Goal: Task Accomplishment & Management: Manage account settings

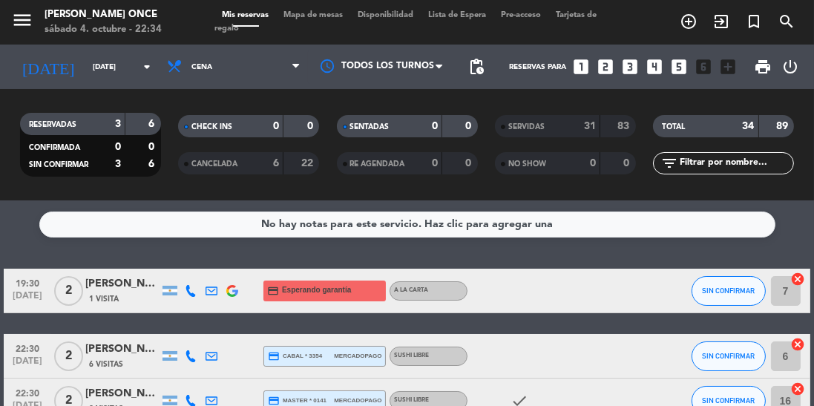
scroll to position [19, 0]
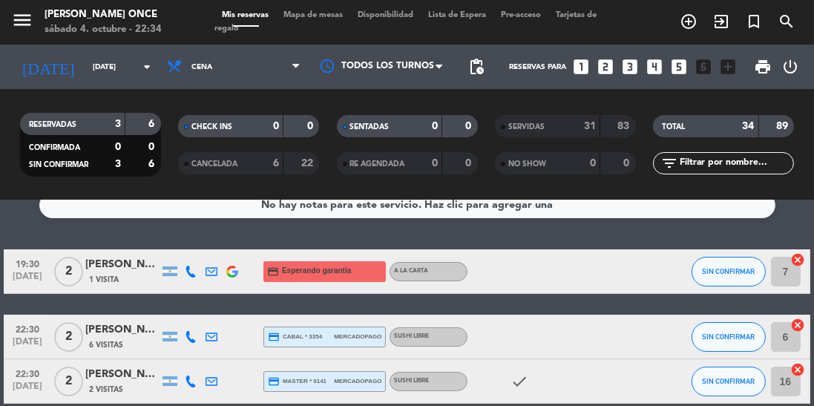
click at [187, 382] on icon at bounding box center [191, 382] width 12 height 12
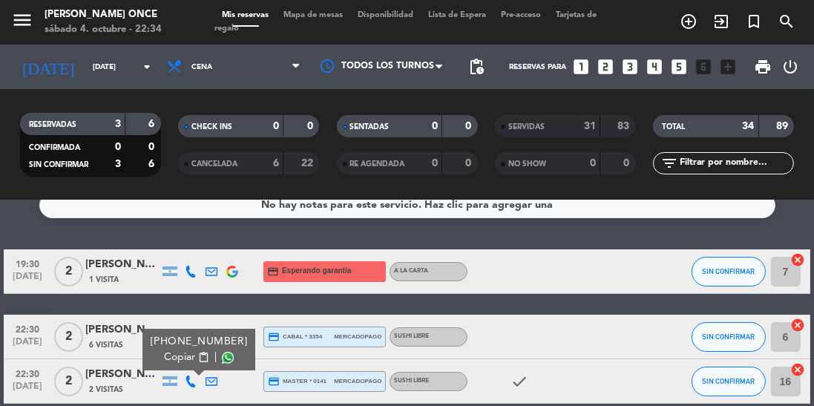
click at [229, 405] on div "No hay notas para este servicio. Haz clic para agregar una 19:30 [DATE] 2 [PERS…" at bounding box center [407, 303] width 814 height 206
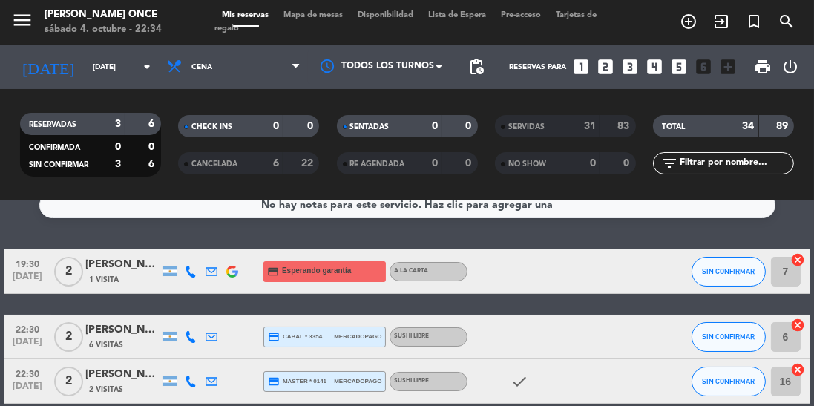
click at [193, 335] on icon at bounding box center [191, 337] width 12 height 12
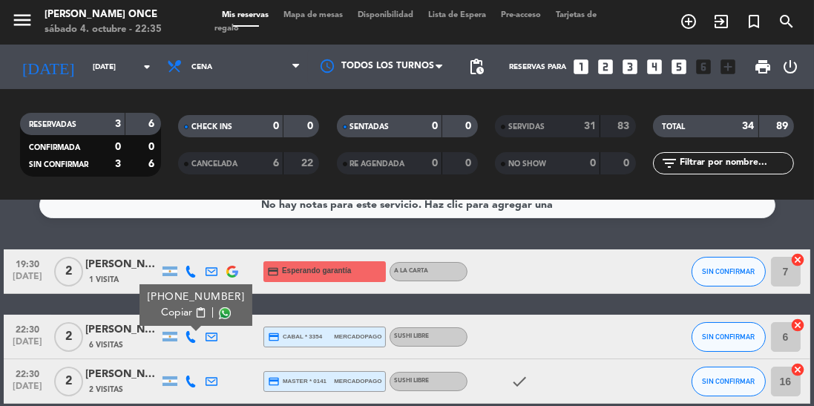
click at [413, 64] on div at bounding box center [382, 66] width 148 height 33
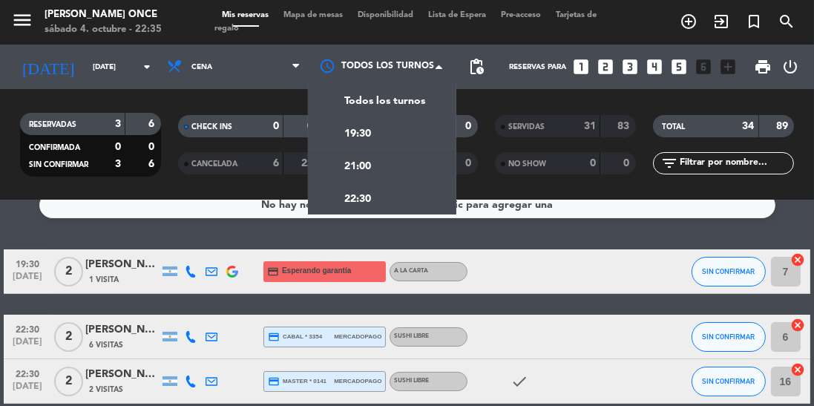
click at [521, 234] on div "No hay notas para este servicio. Haz clic para agregar una 19:30 [DATE] 2 [PERS…" at bounding box center [407, 303] width 814 height 206
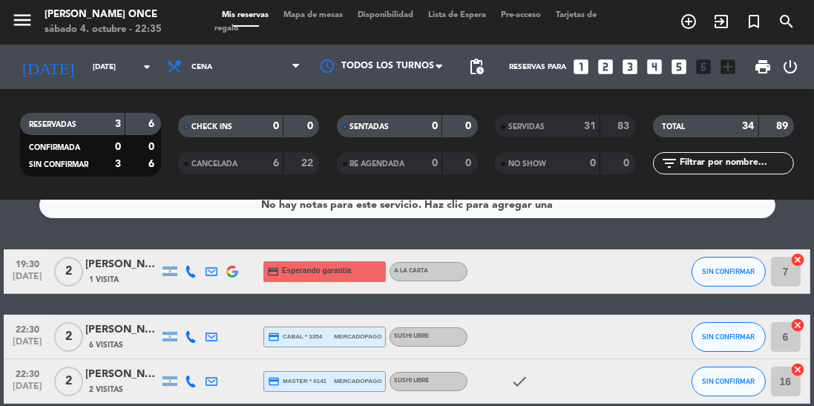
click at [235, 171] on div "CANCELADA" at bounding box center [216, 163] width 68 height 17
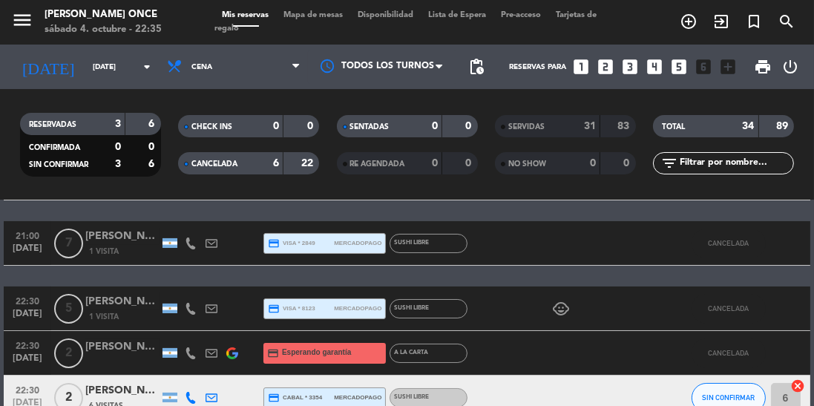
scroll to position [158, 0]
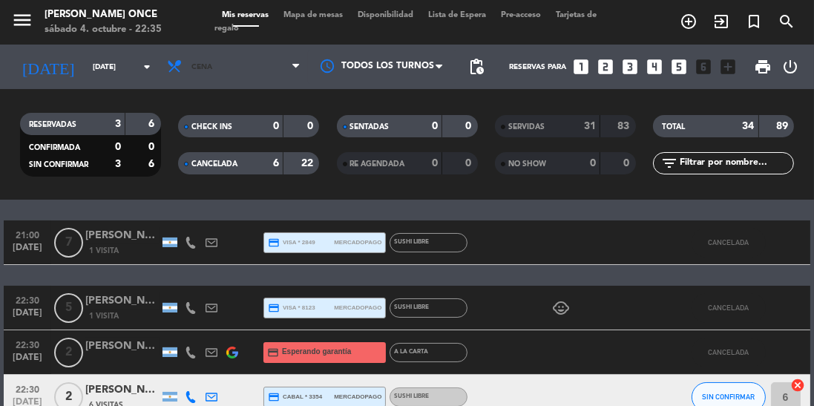
click at [255, 70] on span "Cena" at bounding box center [234, 66] width 148 height 33
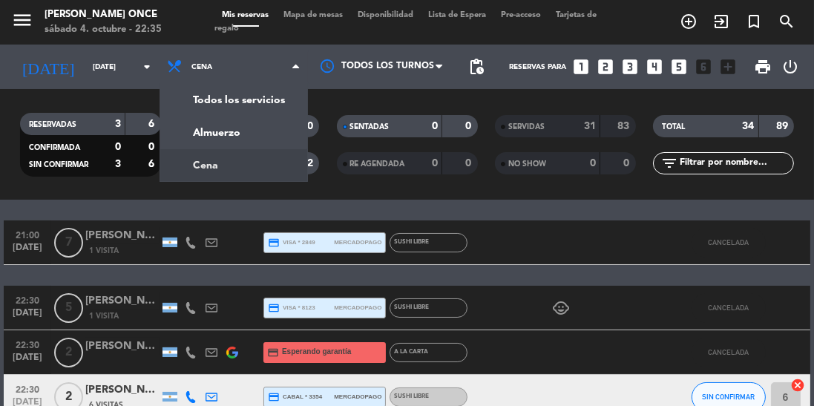
click at [629, 206] on div "19:30 [DATE] 4 [PERSON_NAME] credit_card visa * 7222 mercadopago Sushi libre CA…" at bounding box center [407, 332] width 806 height 442
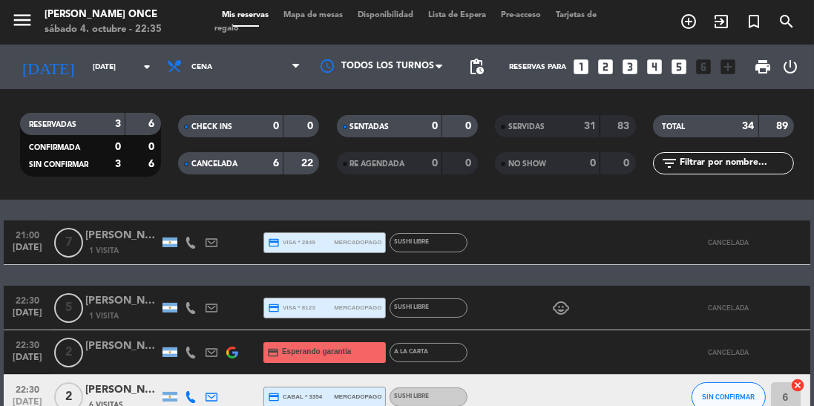
click at [244, 157] on div "CANCELADA" at bounding box center [216, 163] width 68 height 17
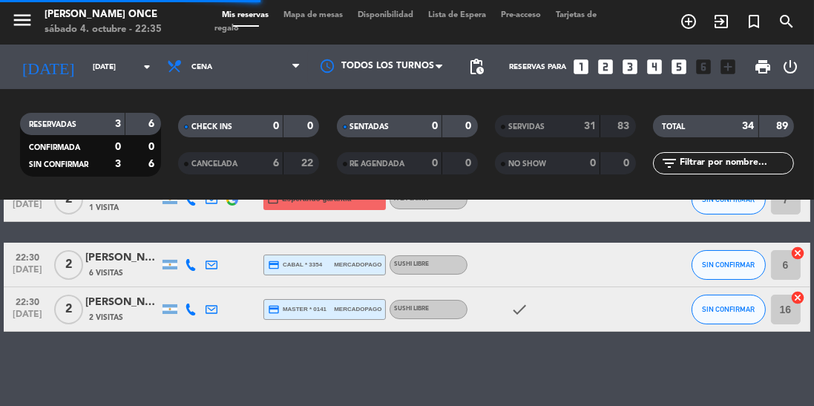
scroll to position [19, 0]
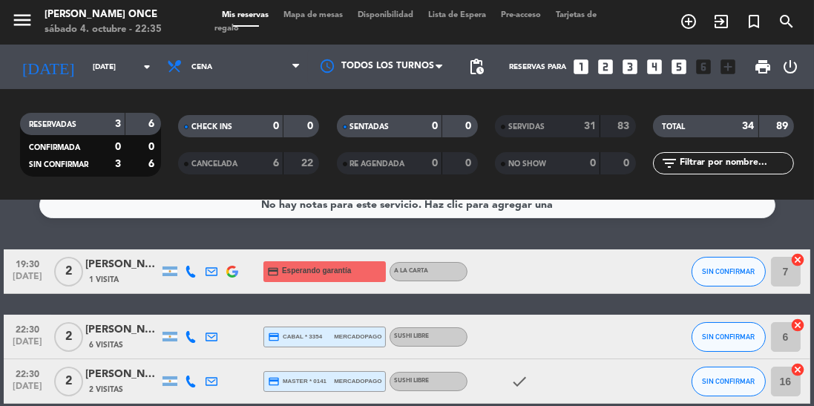
click at [788, 24] on icon "search" at bounding box center [787, 22] width 18 height 18
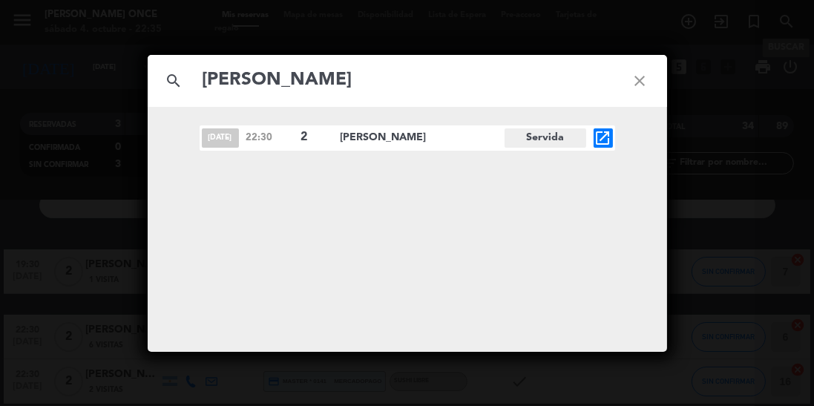
type input "[PERSON_NAME]"
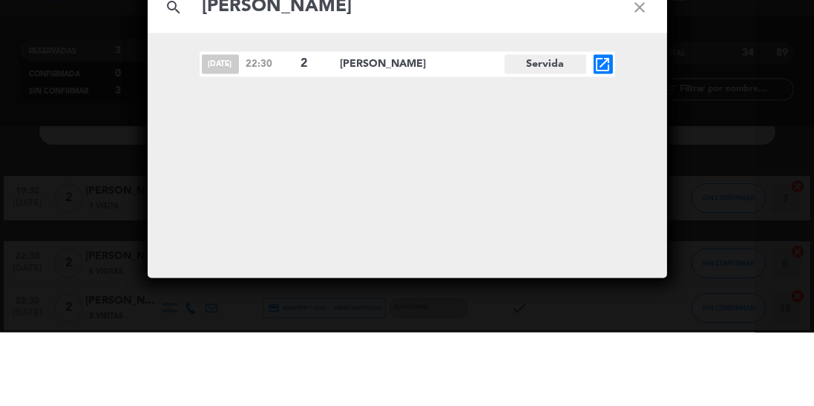
click at [729, 134] on div "search [PERSON_NAME] close [DATE] 22:30 2 [PERSON_NAME] Servida open_in_new" at bounding box center [407, 203] width 814 height 406
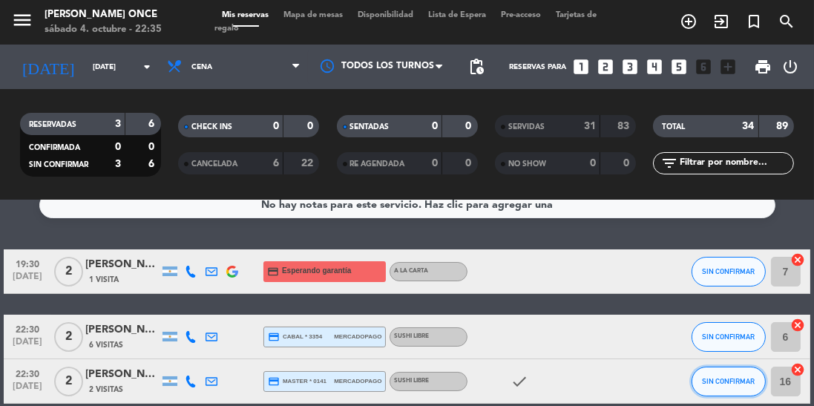
click at [732, 380] on span "SIN CONFIRMAR" at bounding box center [728, 381] width 53 height 8
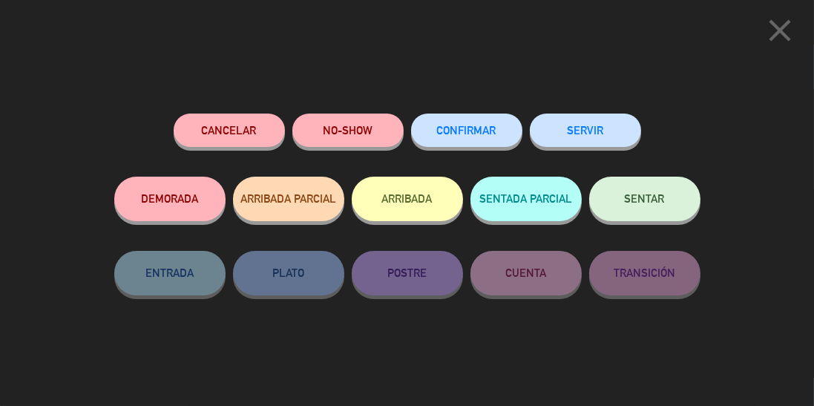
click at [615, 131] on button "SERVIR" at bounding box center [585, 130] width 111 height 33
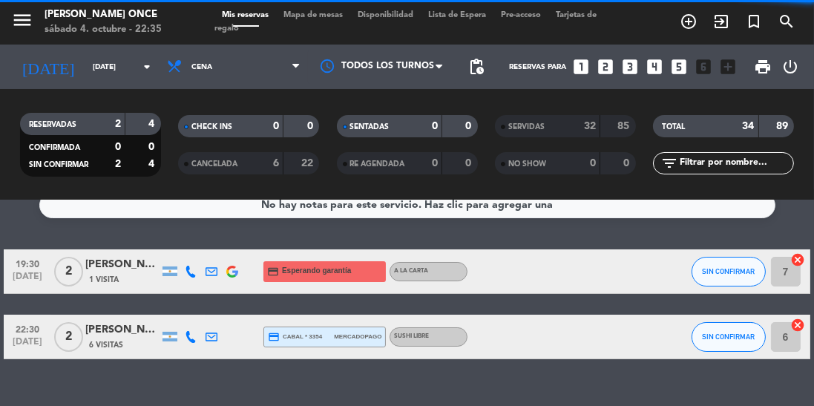
scroll to position [0, 0]
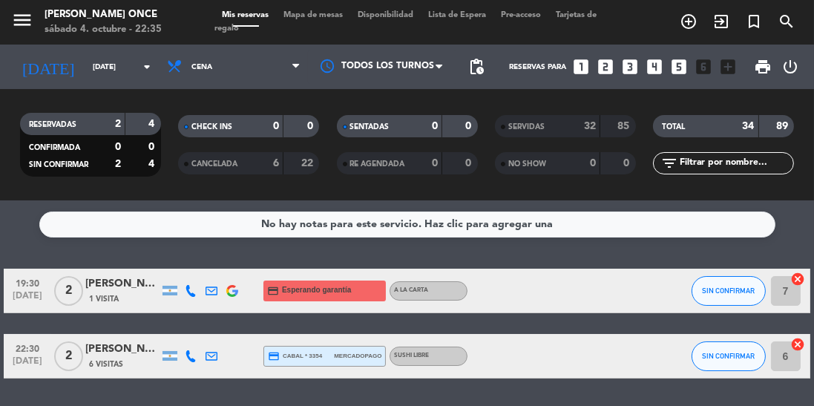
click at [585, 134] on div "32" at bounding box center [582, 126] width 30 height 17
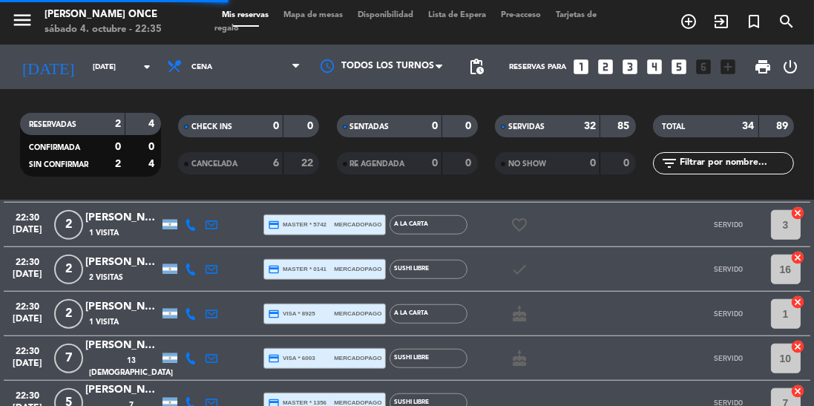
scroll to position [1346, 0]
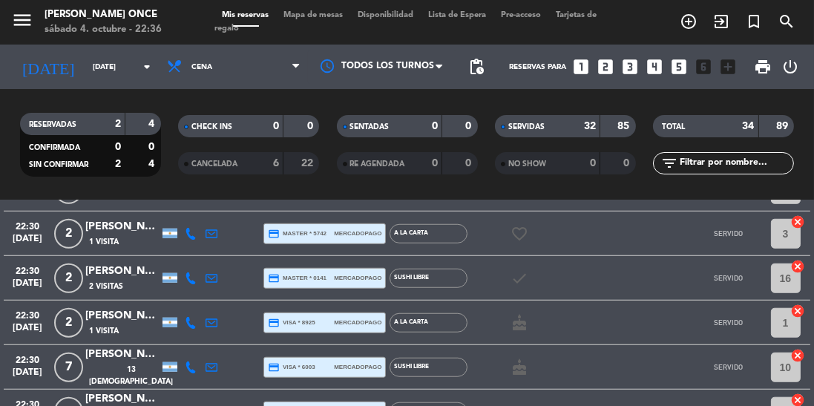
click at [623, 342] on div at bounding box center [612, 323] width 40 height 44
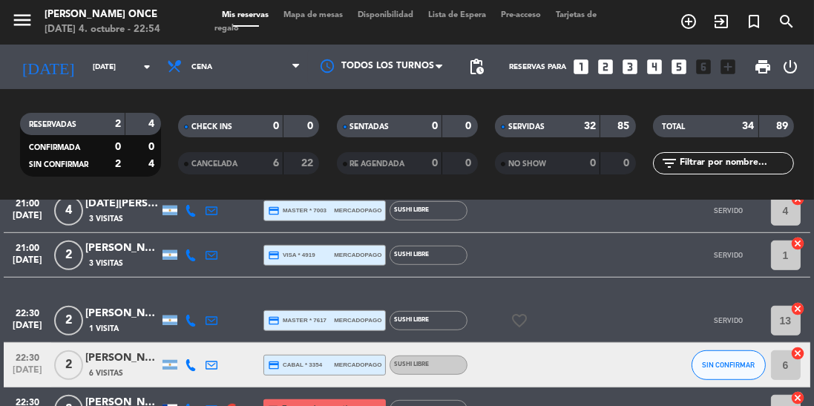
scroll to position [1038, 0]
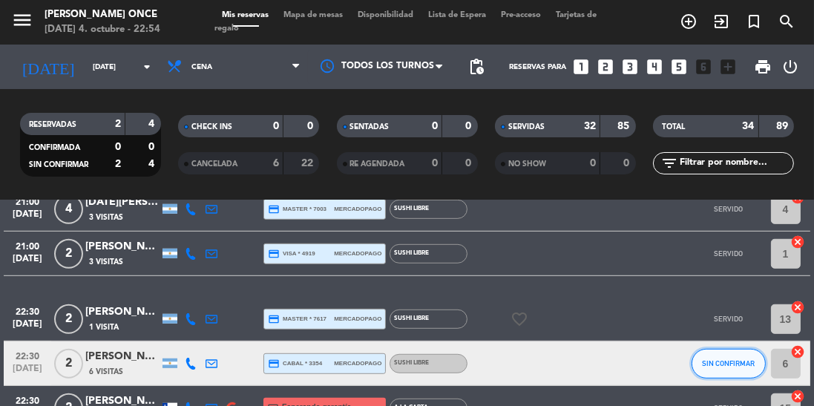
click at [726, 362] on span "SIN CONFIRMAR" at bounding box center [728, 363] width 53 height 8
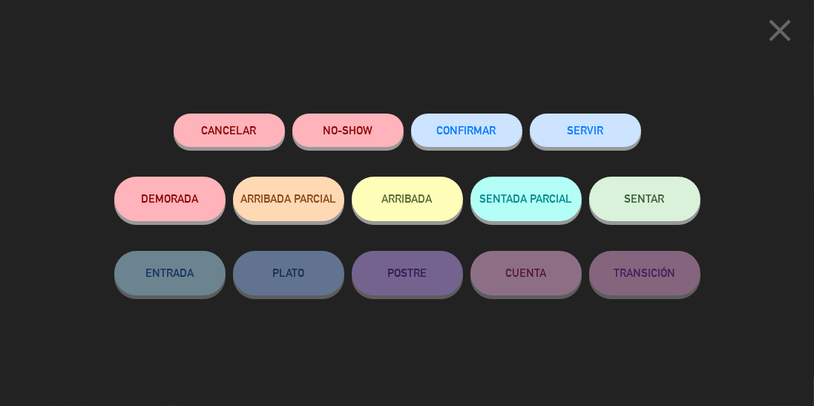
click at [474, 140] on button "CONFIRMAR" at bounding box center [466, 130] width 111 height 33
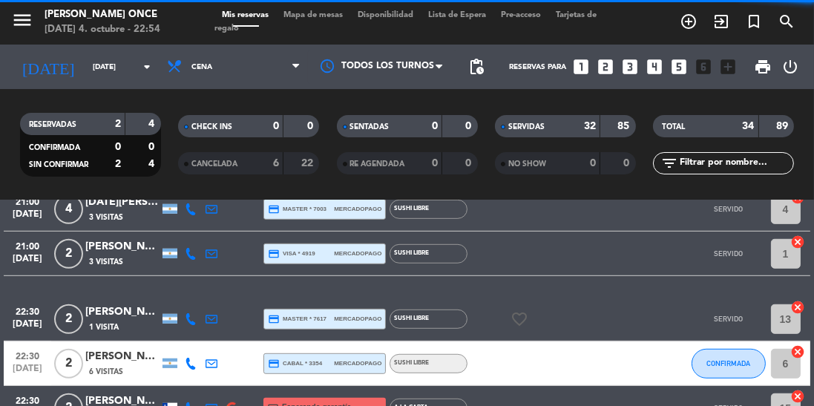
click at [85, 67] on input "[DATE]" at bounding box center [139, 67] width 109 height 23
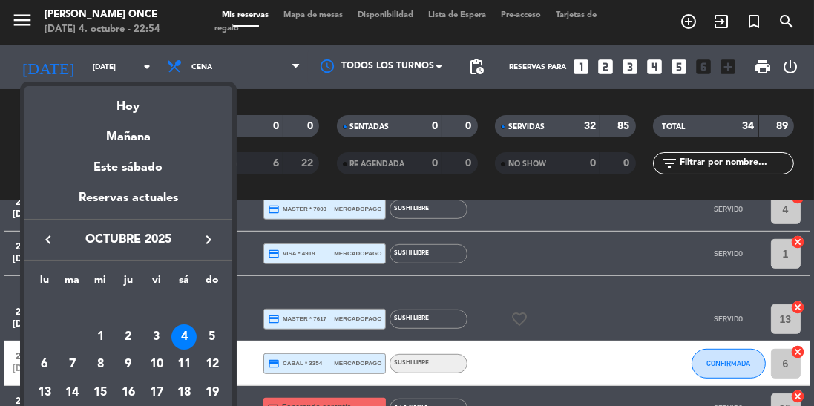
click at [206, 331] on div "5" at bounding box center [212, 336] width 25 height 25
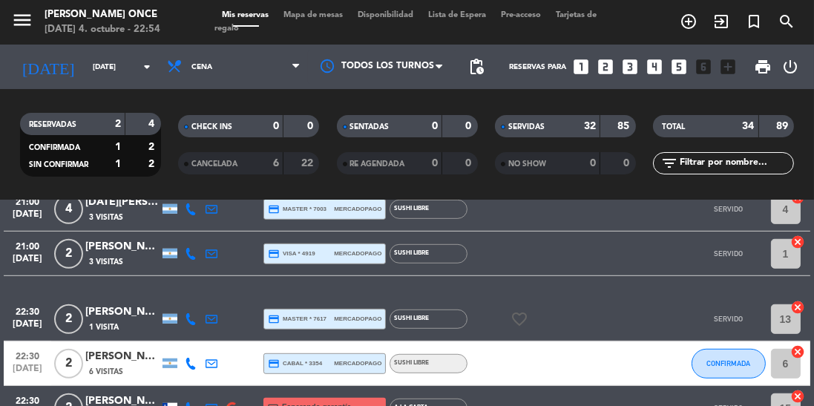
type input "[DATE]"
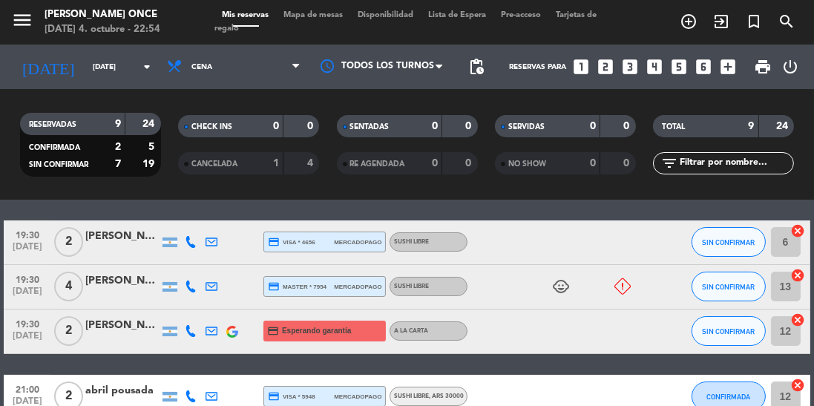
scroll to position [105, 0]
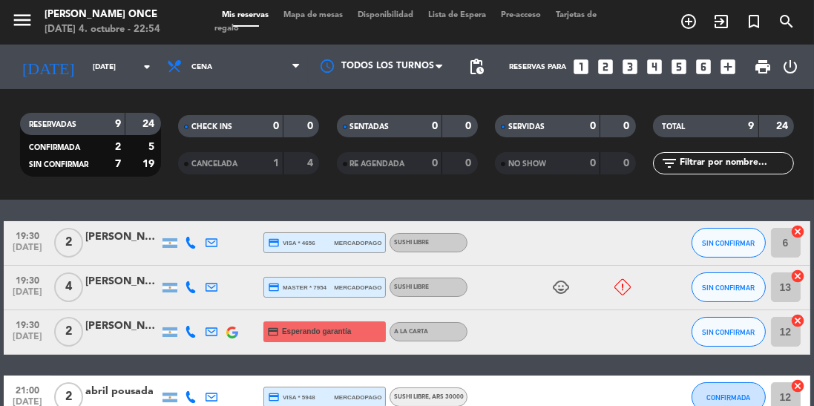
click at [128, 281] on div "[PERSON_NAME]" at bounding box center [122, 281] width 74 height 17
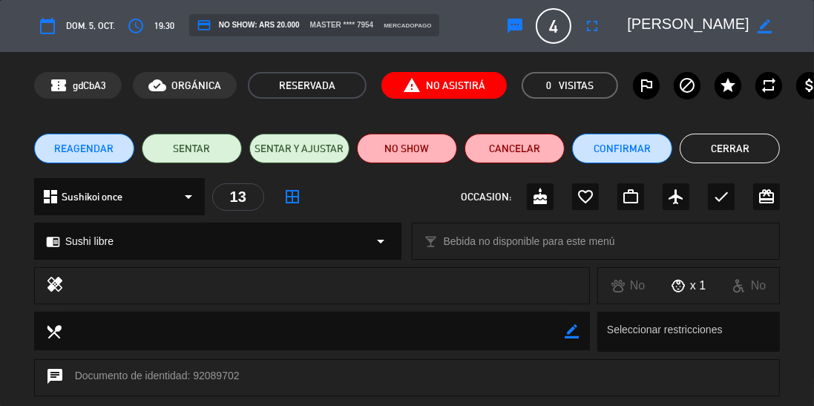
click at [603, 27] on button "fullscreen" at bounding box center [592, 26] width 27 height 27
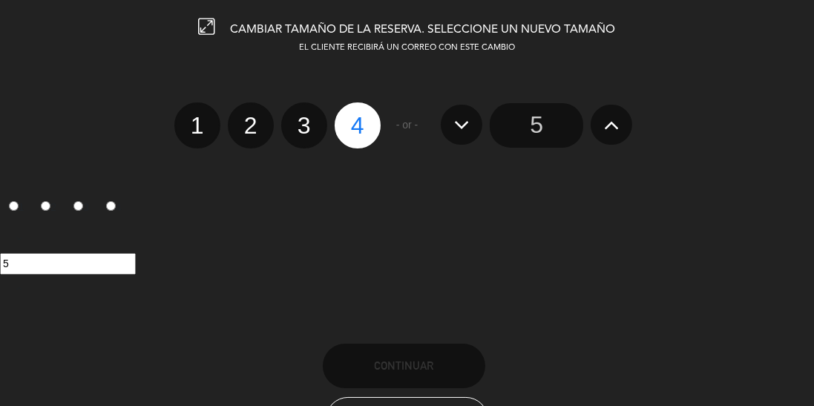
click at [546, 123] on input "5" at bounding box center [537, 125] width 94 height 45
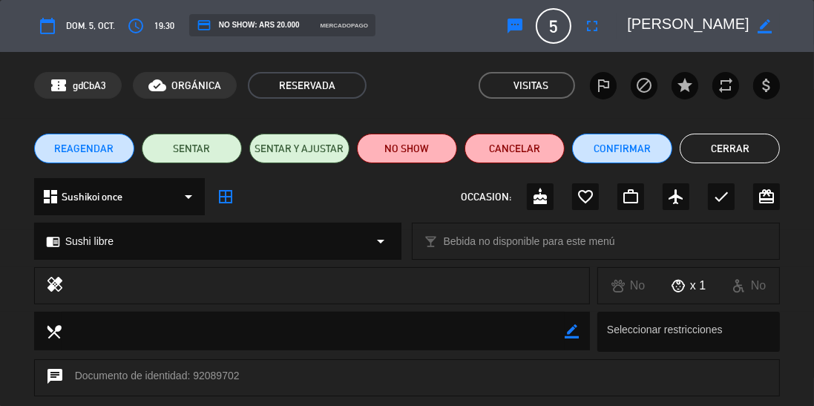
click at [145, 27] on button "access_time" at bounding box center [135, 26] width 27 height 27
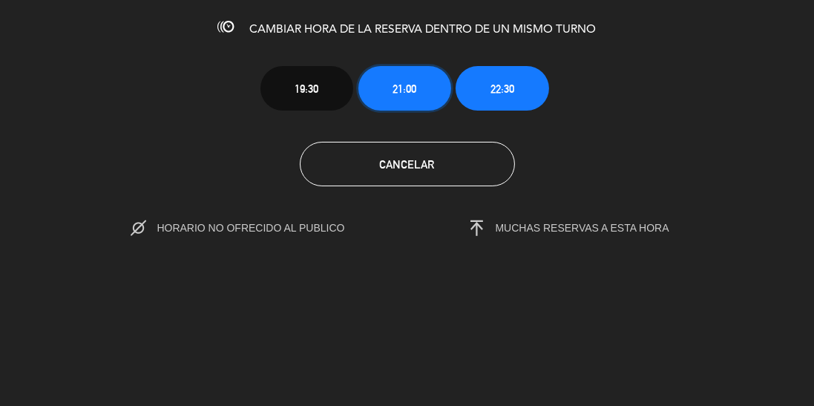
click at [407, 99] on button "21:00" at bounding box center [405, 88] width 93 height 45
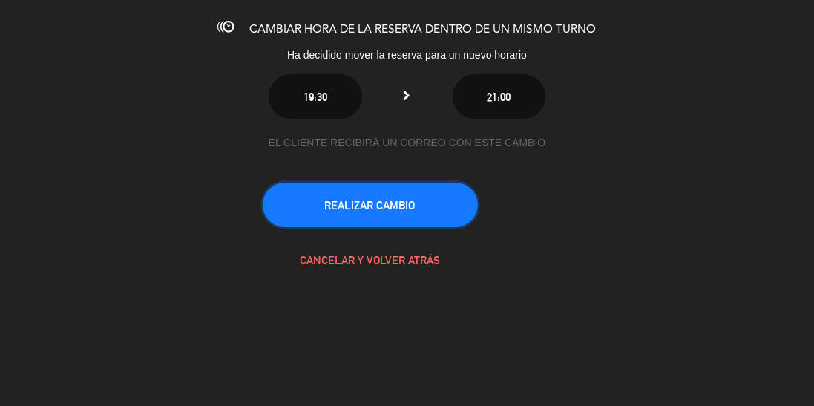
click at [431, 212] on button "REALIZAR CAMBIO" at bounding box center [370, 205] width 215 height 45
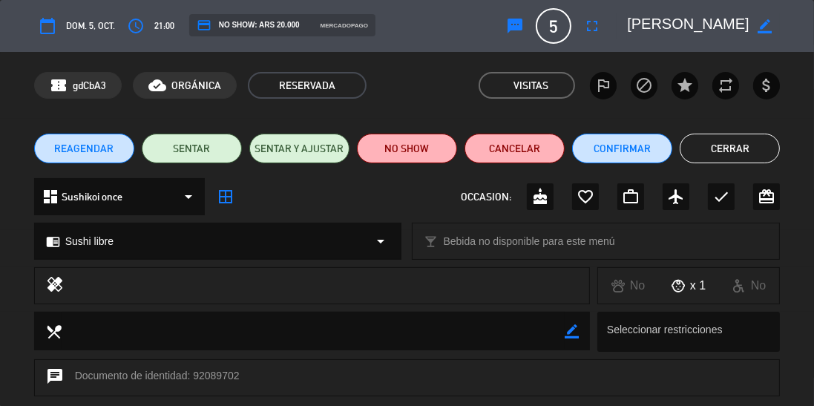
click at [736, 145] on button "Cerrar" at bounding box center [730, 149] width 100 height 30
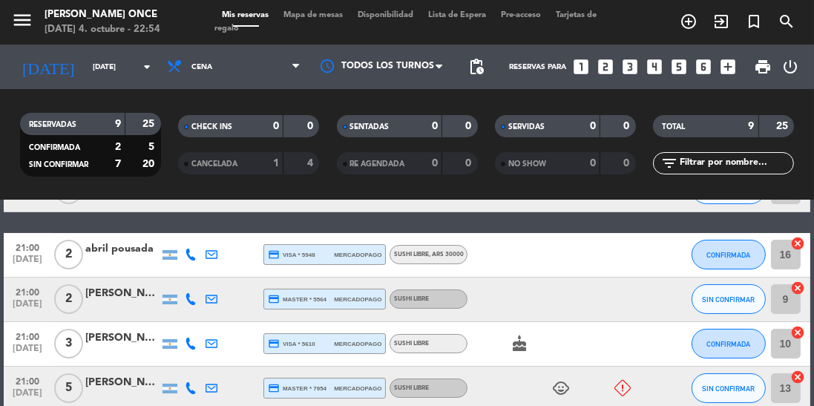
scroll to position [206, 0]
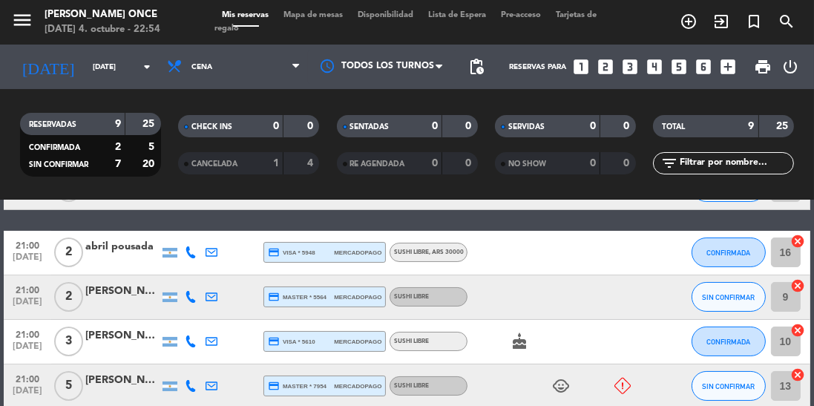
click at [131, 381] on div "[PERSON_NAME]" at bounding box center [122, 380] width 74 height 17
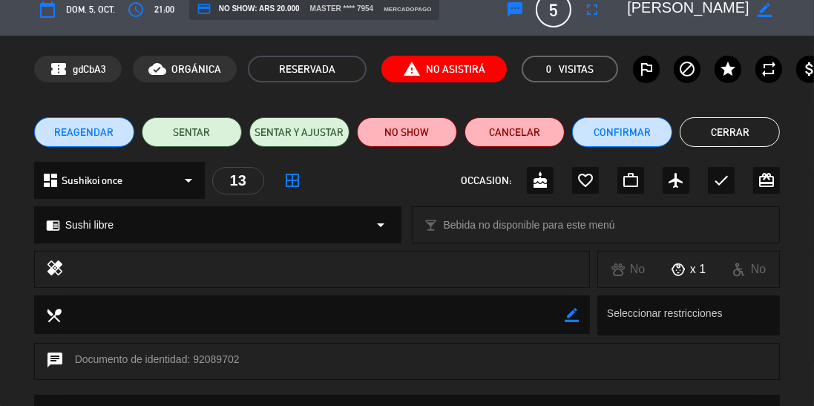
scroll to position [9, 0]
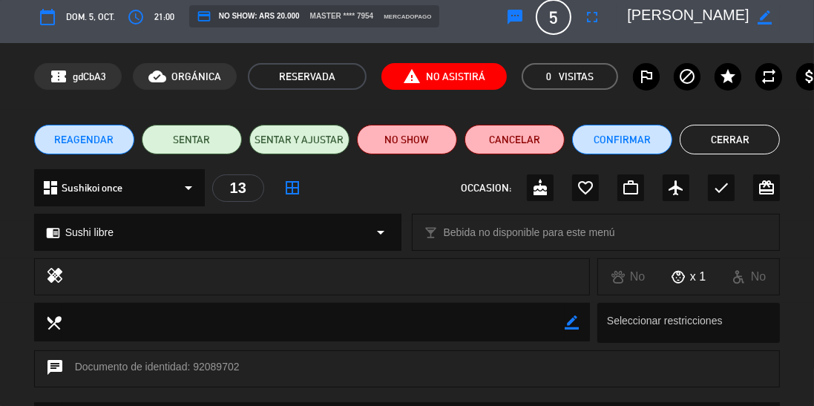
click at [422, 85] on span "report_problem No Asistirá" at bounding box center [444, 76] width 125 height 27
click at [765, 134] on button "Cerrar" at bounding box center [730, 140] width 100 height 30
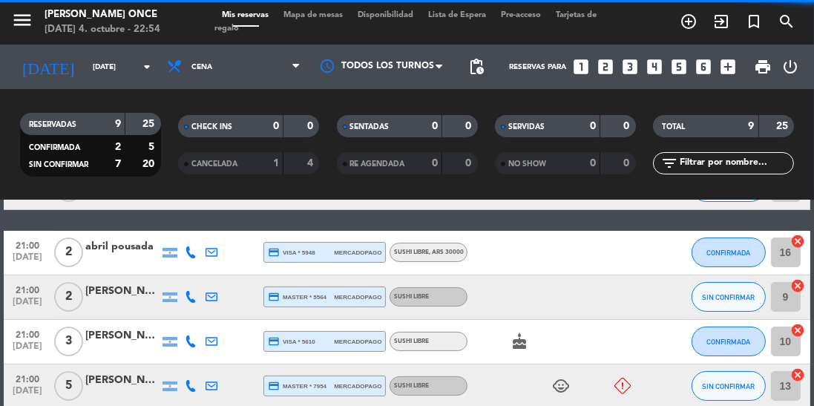
scroll to position [0, 0]
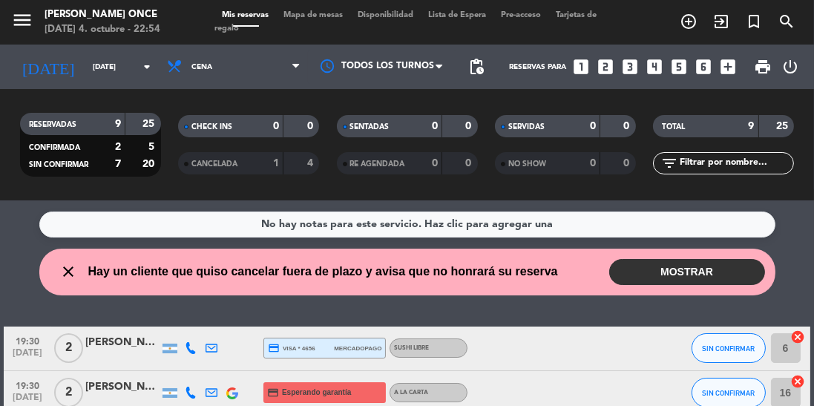
click at [693, 269] on button "MOSTRAR" at bounding box center [687, 272] width 156 height 26
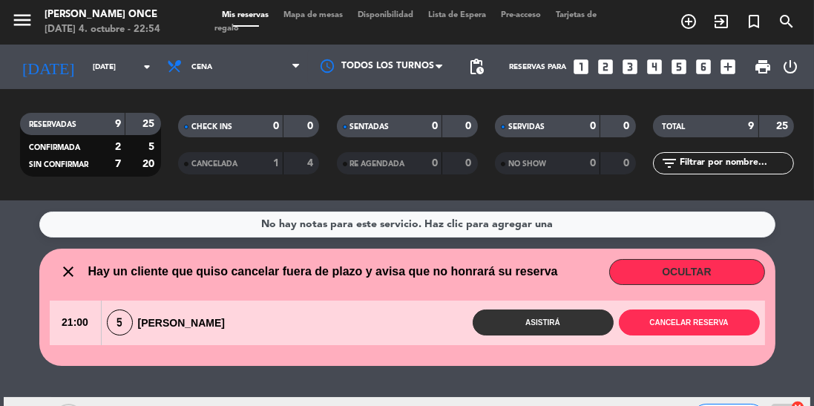
click at [542, 333] on button "Asistirá" at bounding box center [543, 323] width 141 height 26
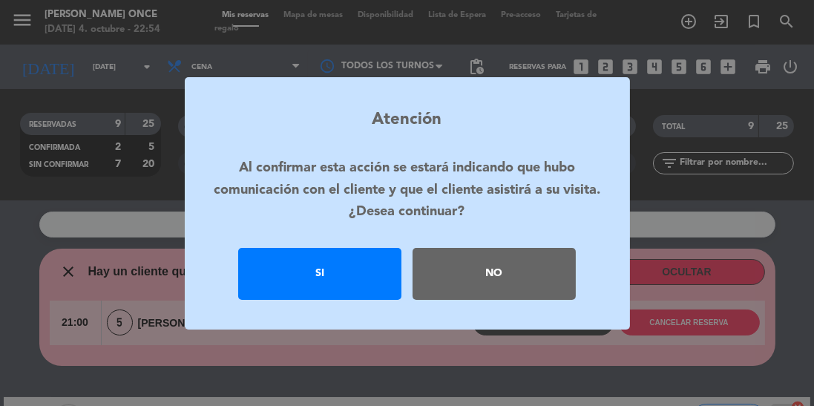
click at [328, 300] on div "Si" at bounding box center [319, 274] width 163 height 52
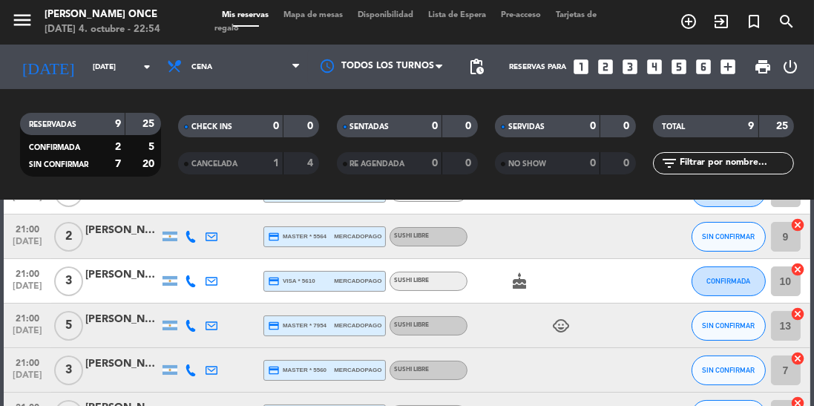
scroll to position [203, 0]
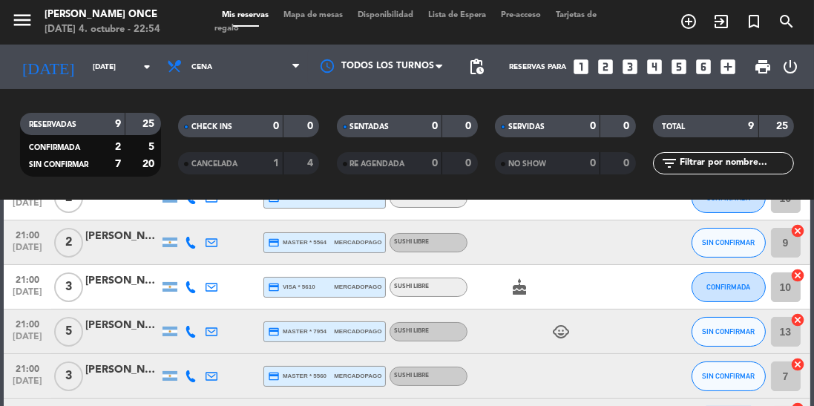
click at [134, 321] on div "[PERSON_NAME]" at bounding box center [122, 325] width 74 height 17
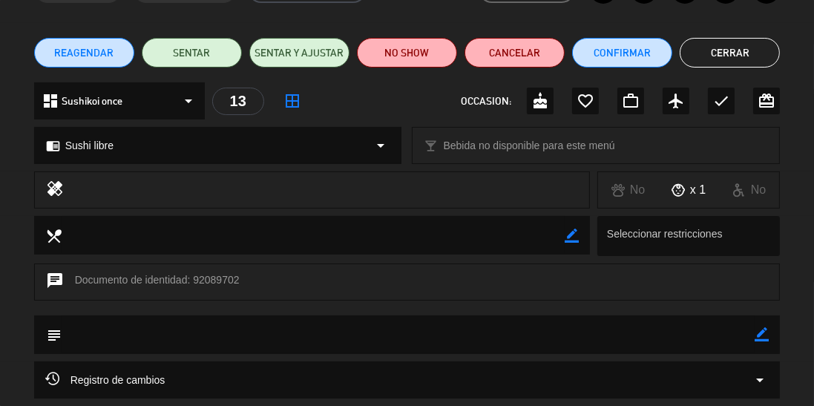
scroll to position [158, 0]
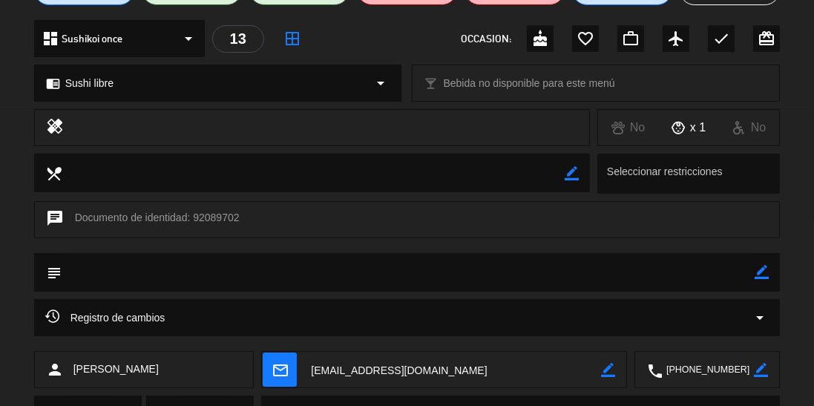
click at [281, 382] on span "mail_outline" at bounding box center [280, 370] width 34 height 34
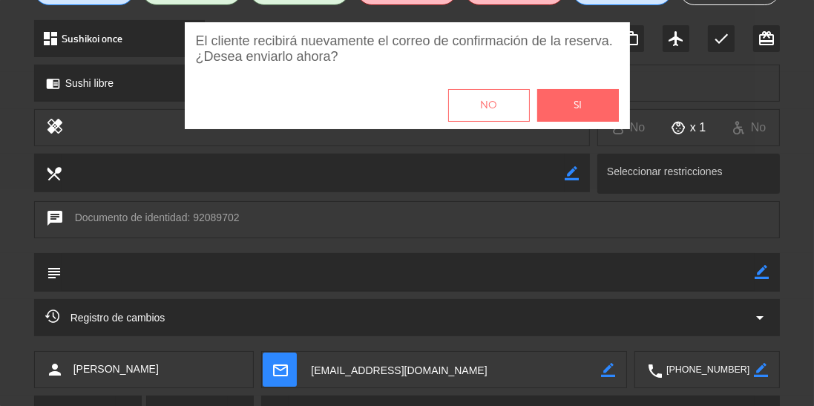
click at [581, 110] on span "Si" at bounding box center [578, 105] width 8 height 17
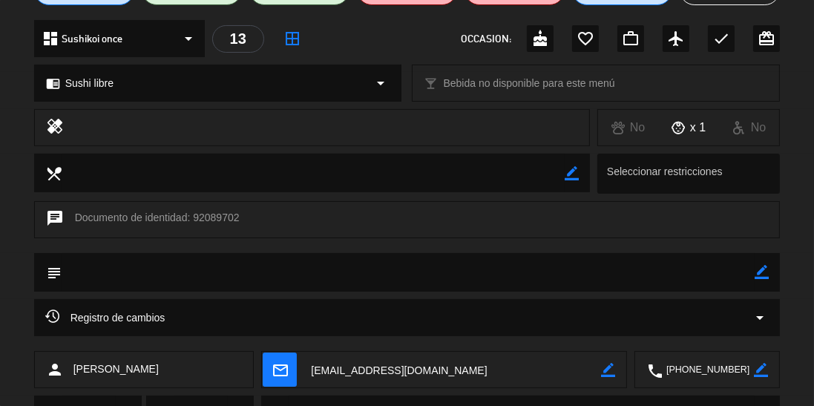
scroll to position [0, 0]
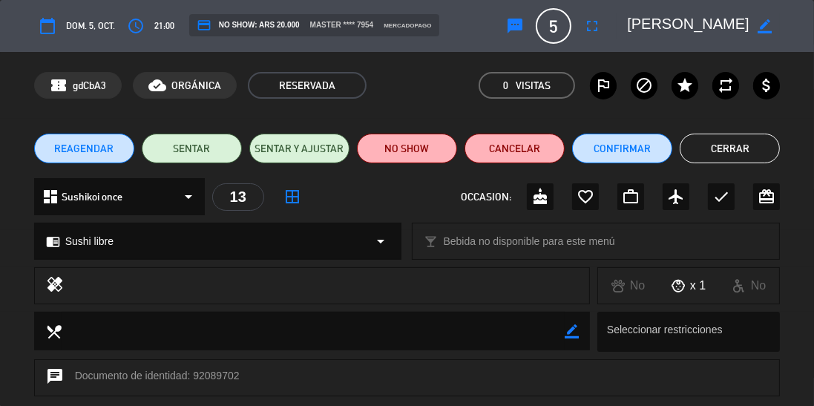
click at [736, 147] on button "Cerrar" at bounding box center [730, 149] width 100 height 30
